Goal: Task Accomplishment & Management: Manage account settings

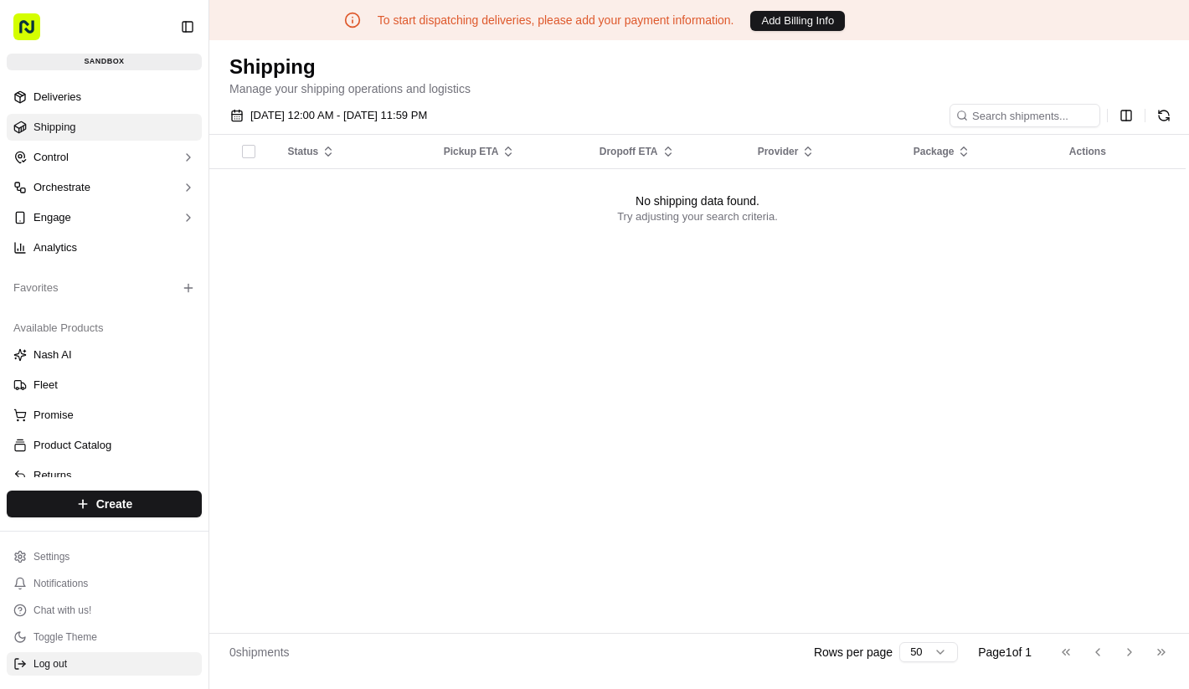
click at [100, 670] on button "Log out" at bounding box center [104, 663] width 195 height 23
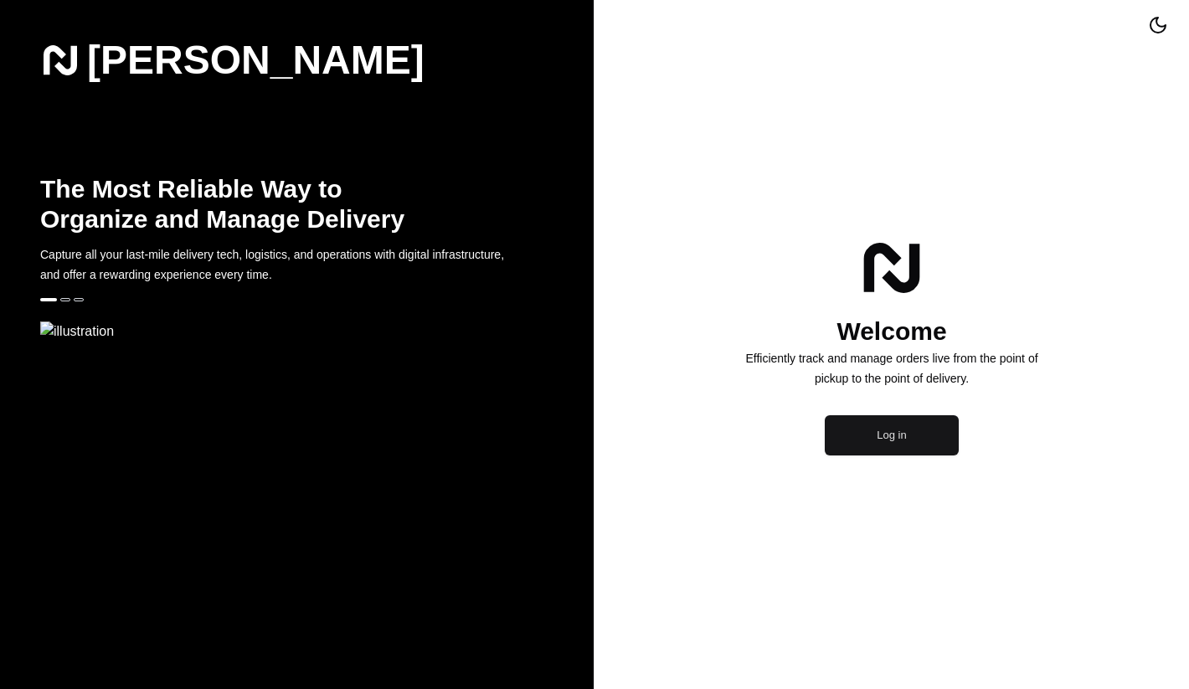
click at [894, 456] on button "Log in" at bounding box center [892, 435] width 134 height 40
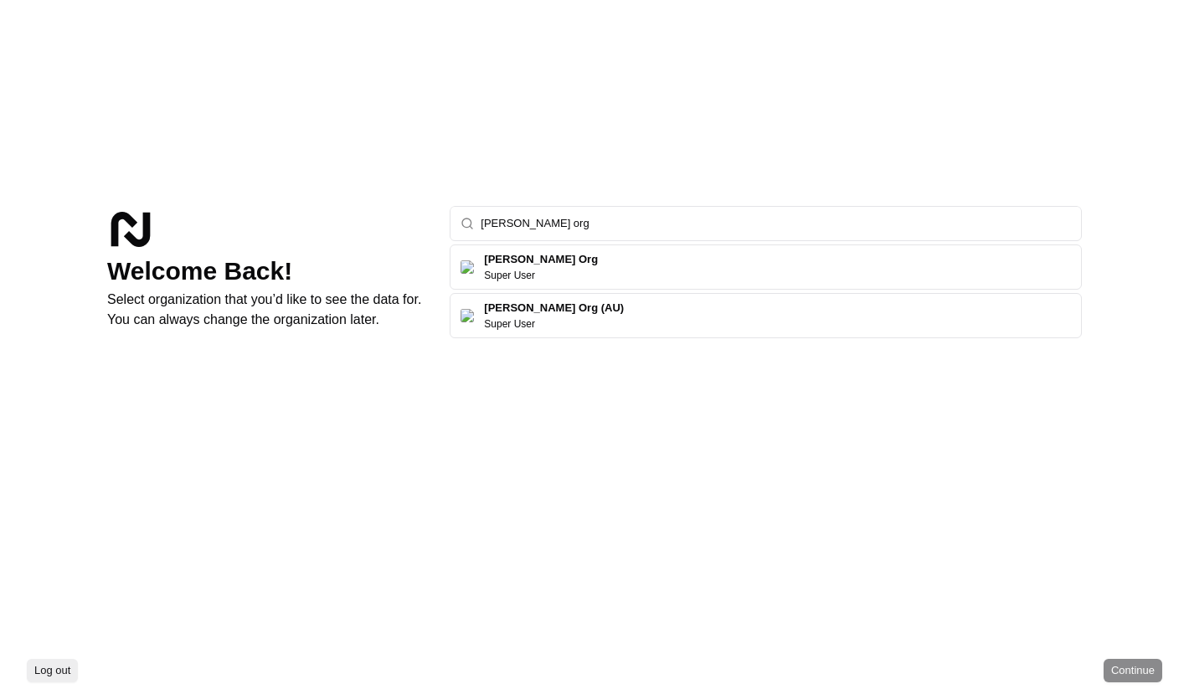
type input "[PERSON_NAME] org"
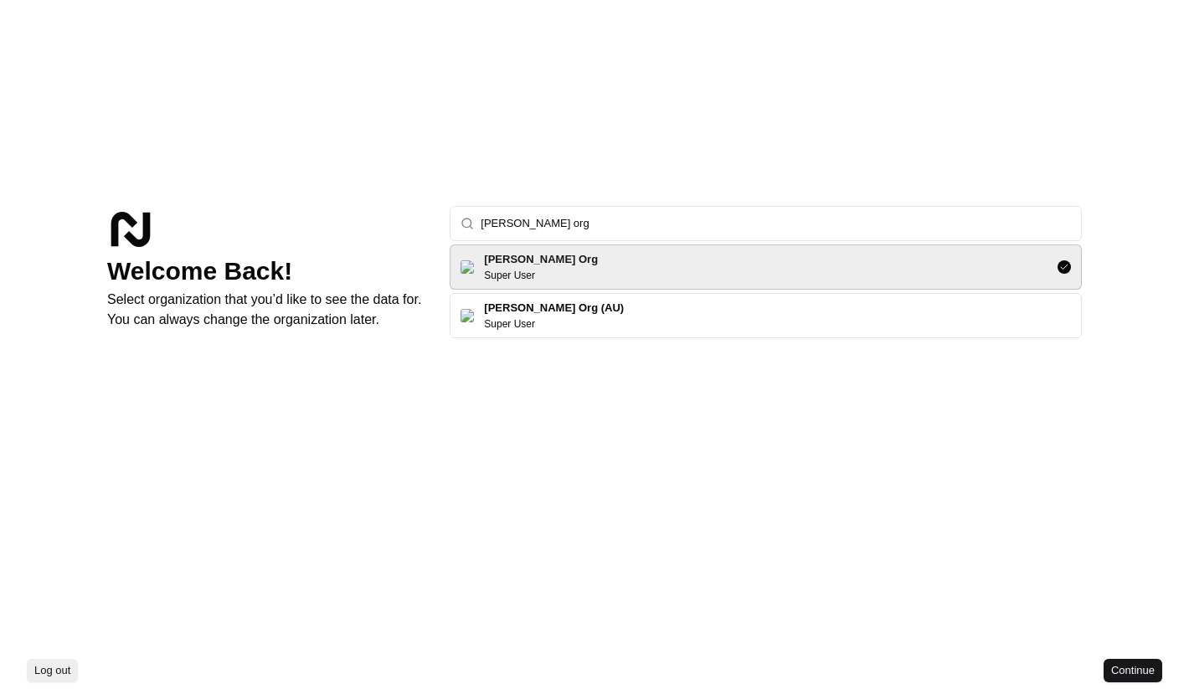
click button "Continue" at bounding box center [1133, 670] width 59 height 23
